Goal: Task Accomplishment & Management: Use online tool/utility

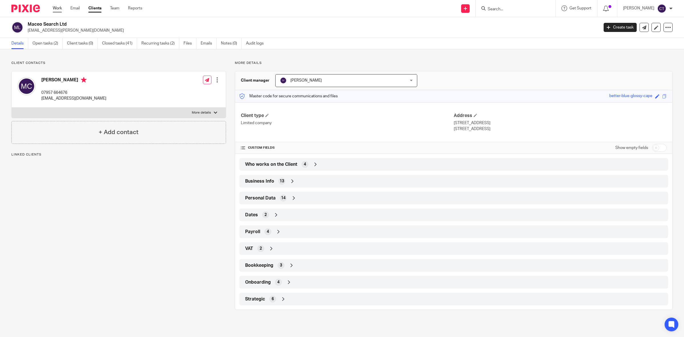
click at [58, 9] on link "Work" at bounding box center [57, 8] width 9 height 6
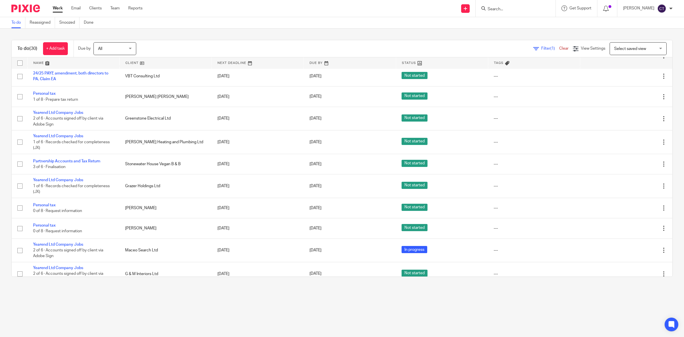
scroll to position [214, 0]
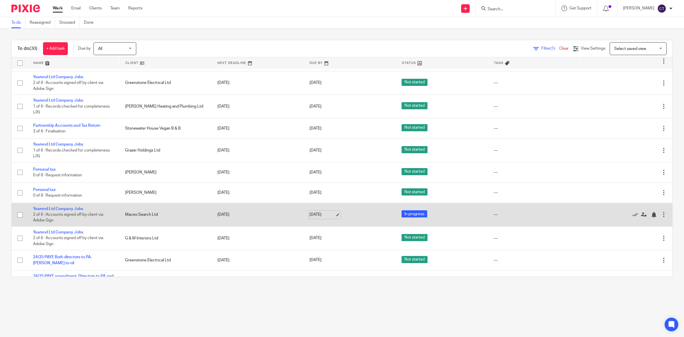
click at [322, 216] on link "[DATE]" at bounding box center [323, 215] width 26 height 6
click at [641, 215] on icon at bounding box center [644, 215] width 6 height 6
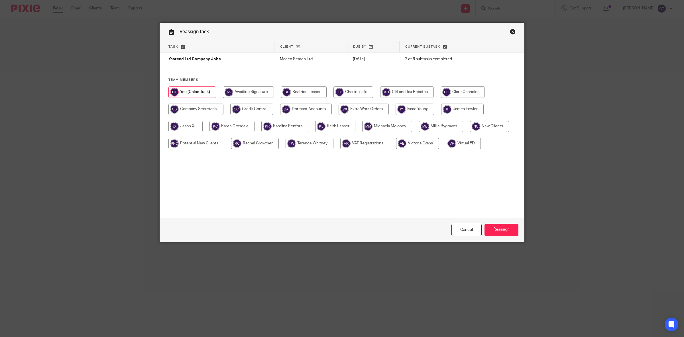
click at [457, 110] on input "radio" at bounding box center [462, 109] width 42 height 11
radio input "true"
click at [504, 230] on input "Reassign" at bounding box center [502, 230] width 34 height 12
